Goal: Communication & Community: Answer question/provide support

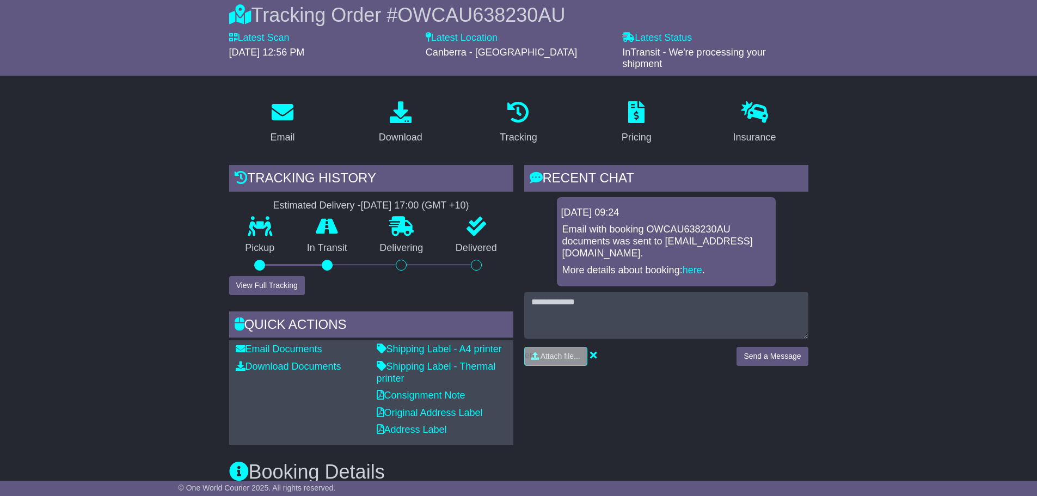
scroll to position [109, 0]
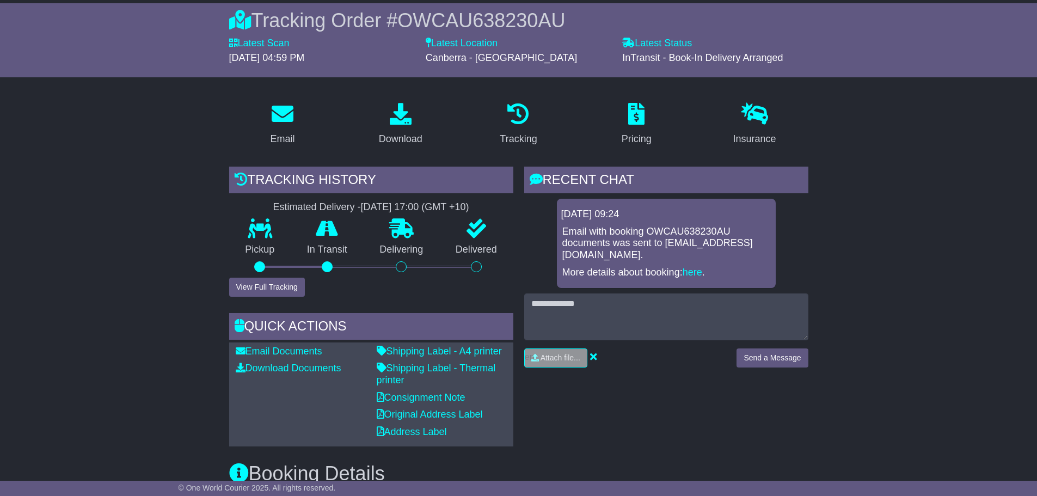
scroll to position [109, 0]
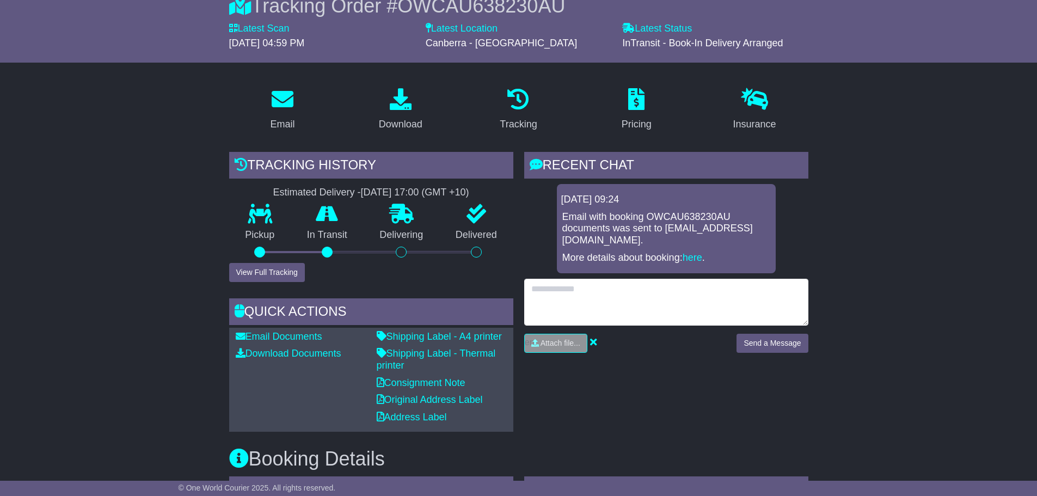
click at [638, 291] on textarea at bounding box center [666, 302] width 284 height 47
type textarea "**********"
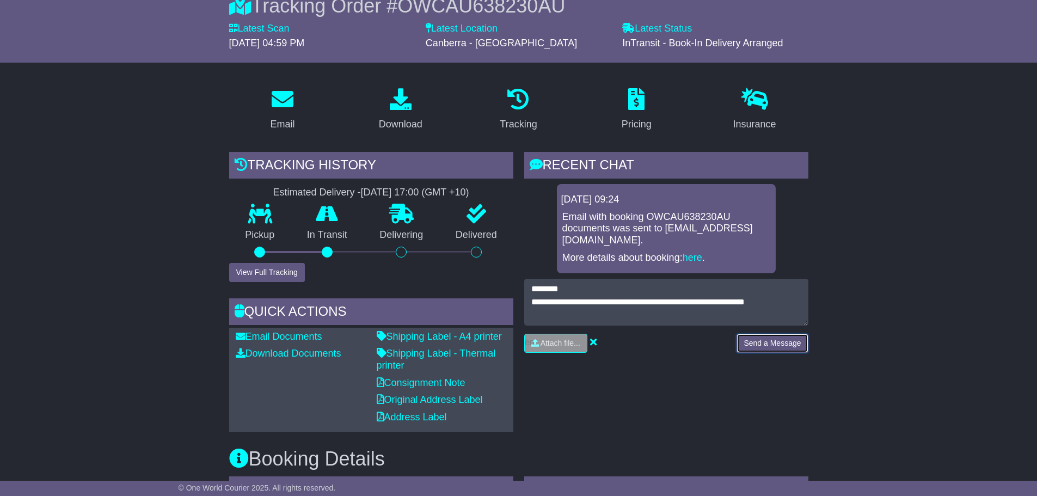
click at [760, 343] on button "Send a Message" at bounding box center [771, 343] width 71 height 19
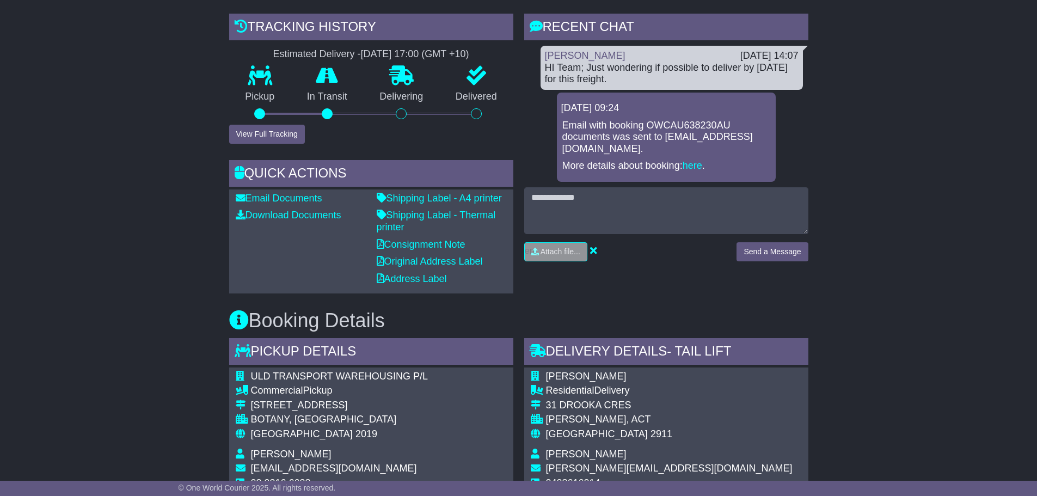
scroll to position [272, 0]
